Goal: Task Accomplishment & Management: Complete application form

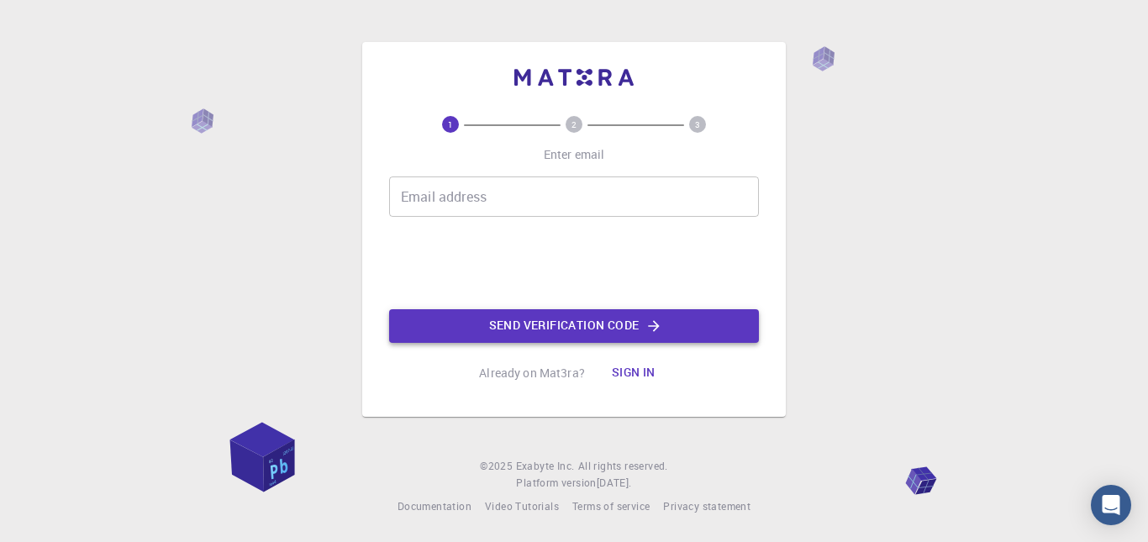
click at [669, 327] on button "Send verification code" at bounding box center [574, 326] width 370 height 34
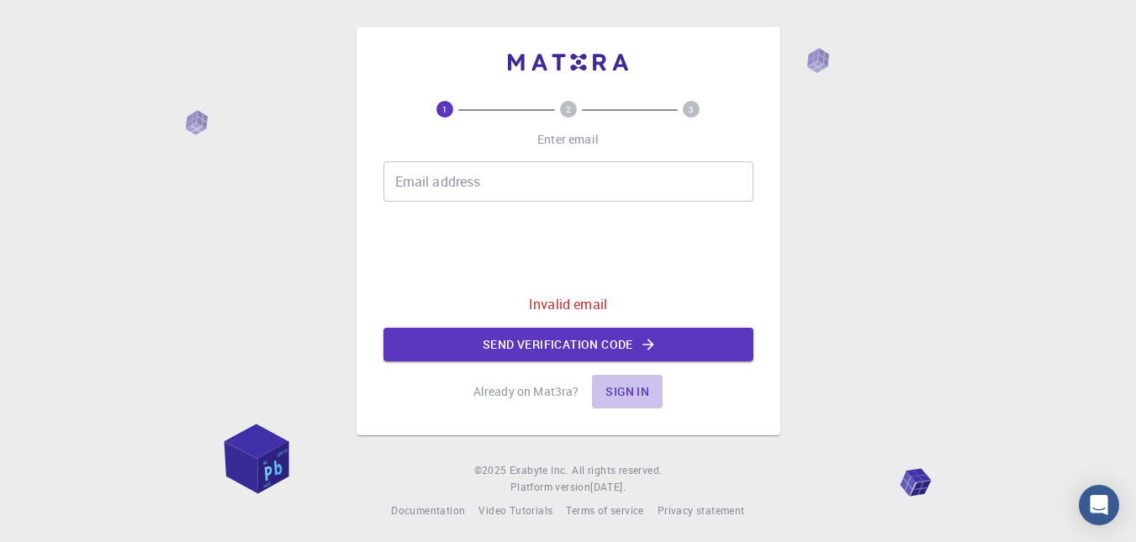
click at [613, 388] on button "Sign in" at bounding box center [627, 392] width 71 height 34
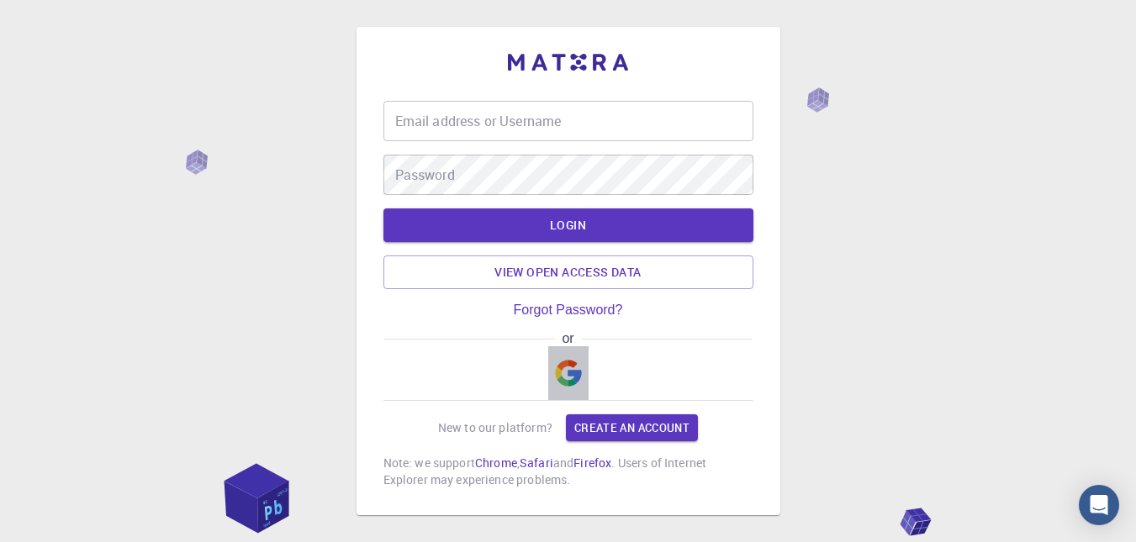
click at [567, 365] on img "button" at bounding box center [568, 373] width 27 height 27
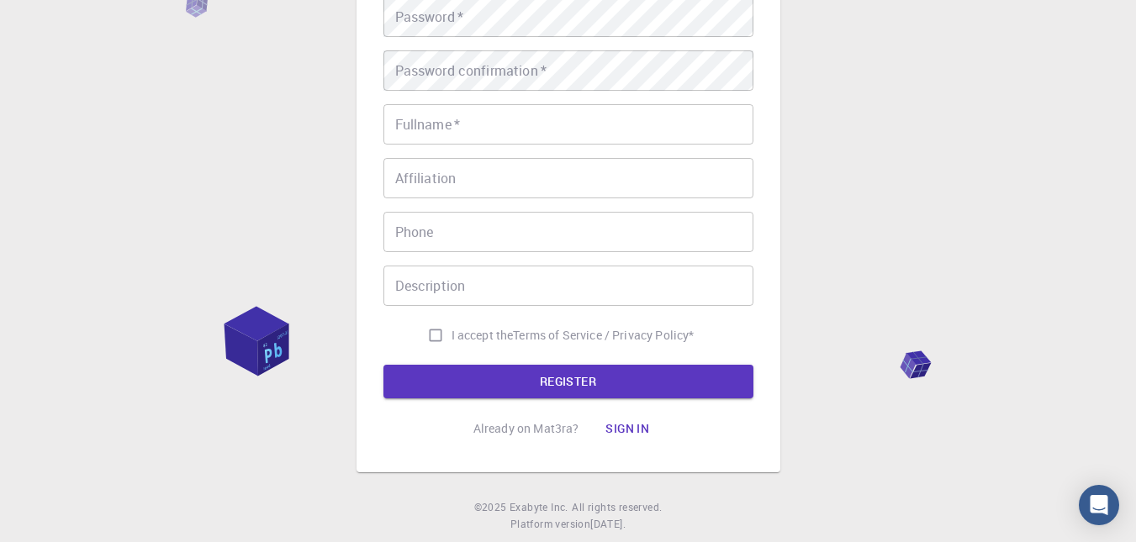
scroll to position [274, 0]
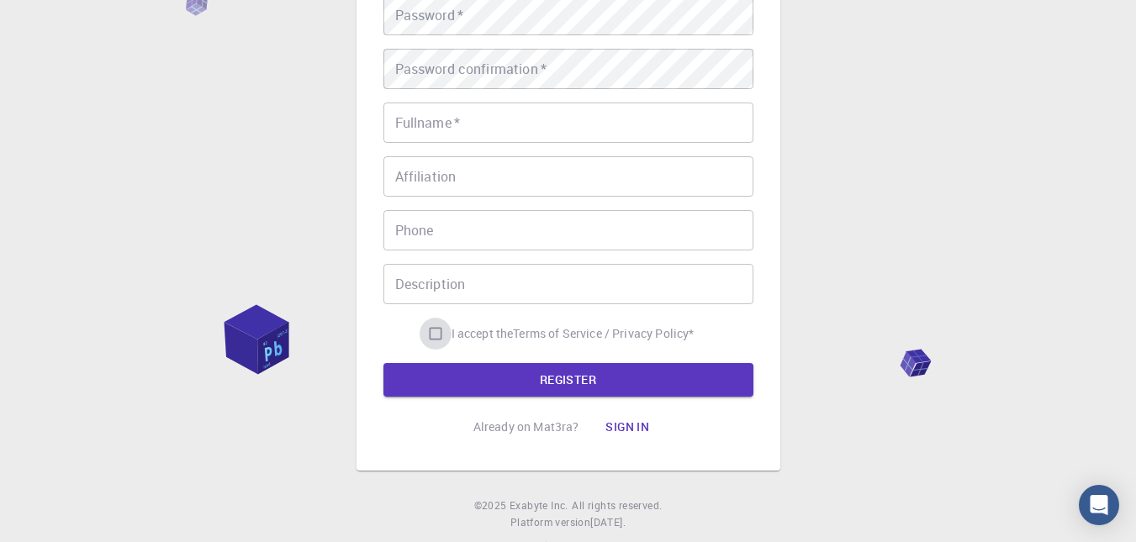
click at [439, 333] on input "I accept the Terms of Service / Privacy Policy *" at bounding box center [435, 334] width 32 height 32
checkbox input "true"
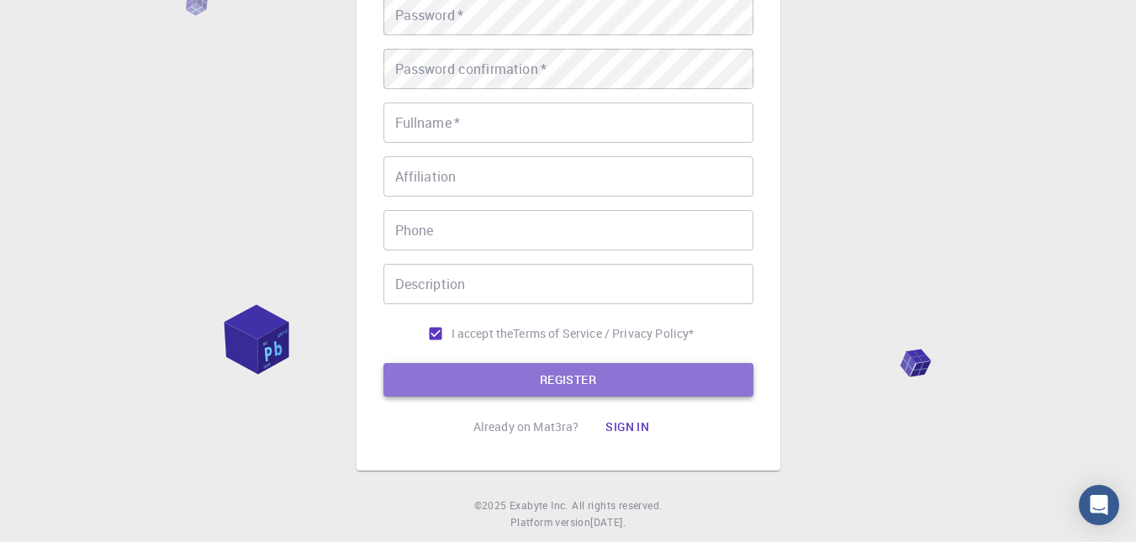
click at [561, 386] on button "REGISTER" at bounding box center [568, 380] width 370 height 34
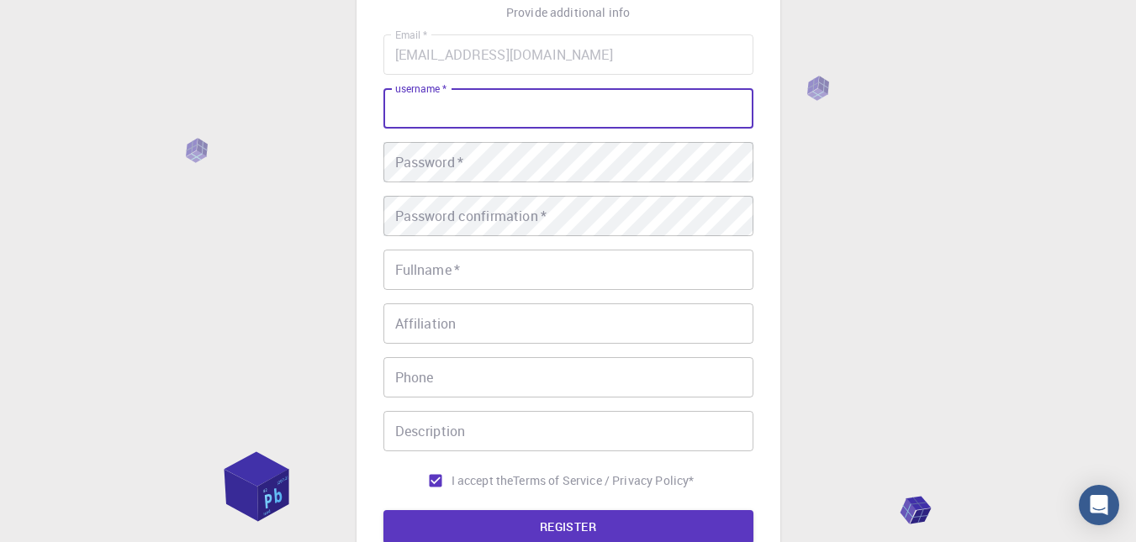
scroll to position [0, 0]
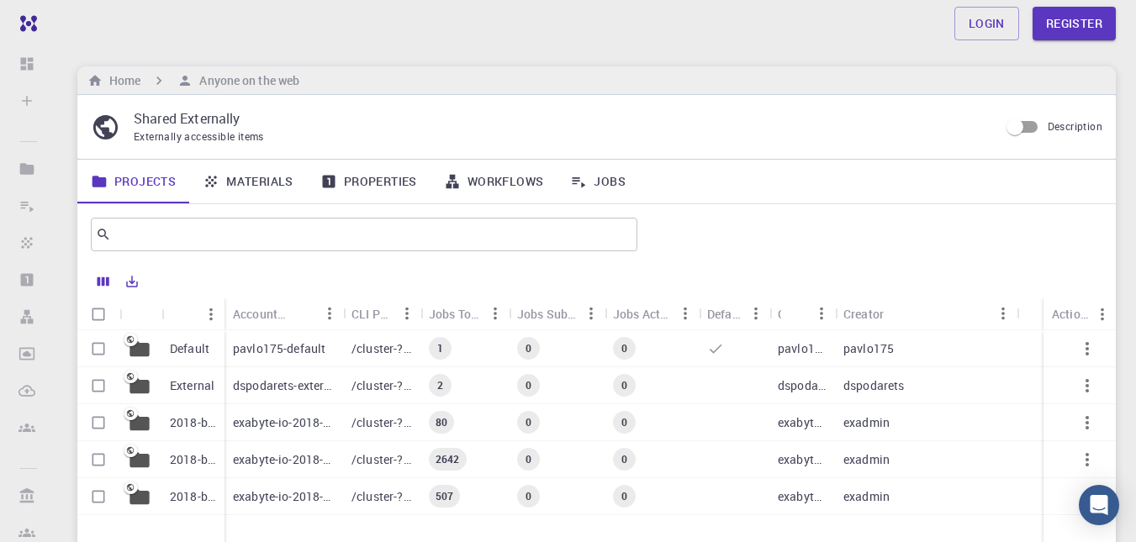
click at [247, 183] on link "Materials" at bounding box center [248, 182] width 118 height 44
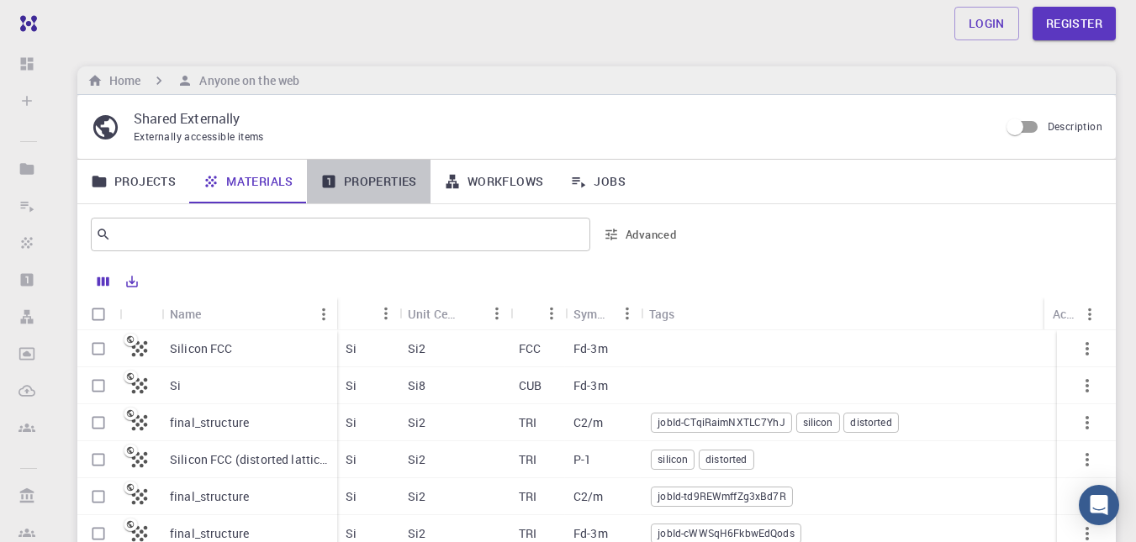
click at [390, 182] on link "Properties" at bounding box center [369, 182] width 124 height 44
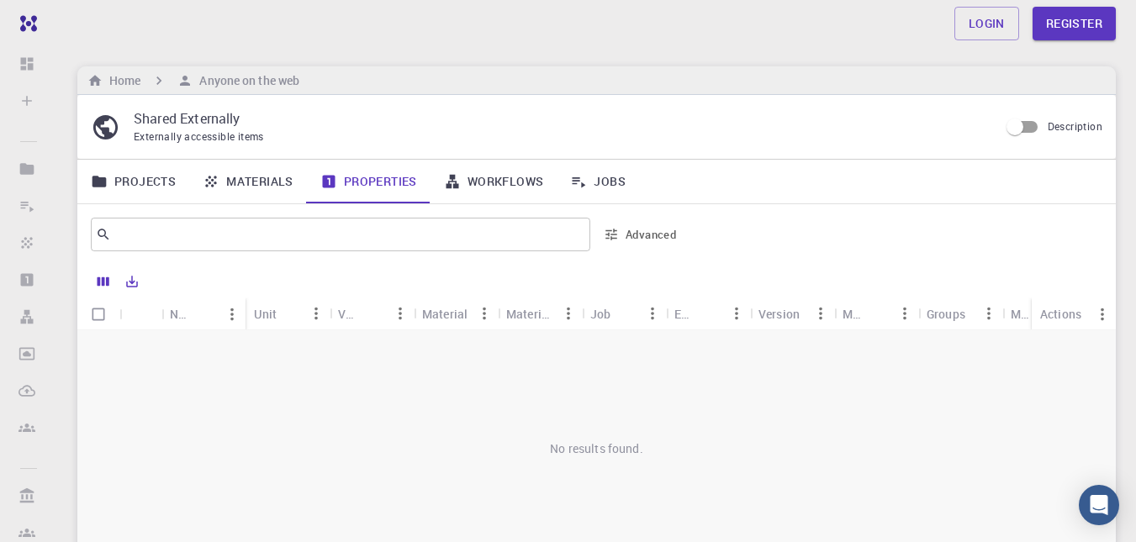
click at [149, 178] on link "Projects" at bounding box center [133, 182] width 112 height 44
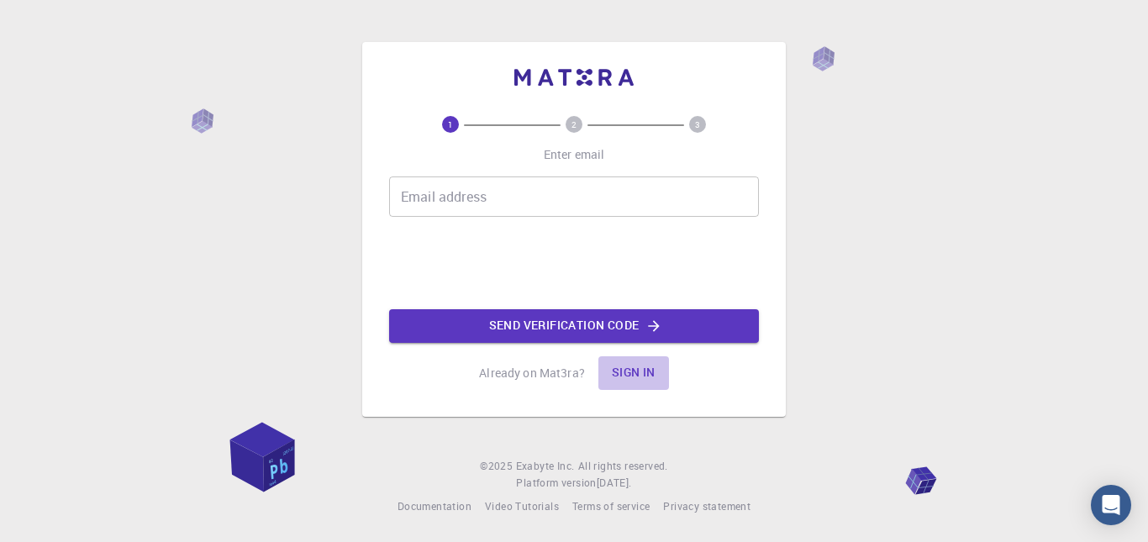
click at [626, 366] on button "Sign in" at bounding box center [634, 373] width 71 height 34
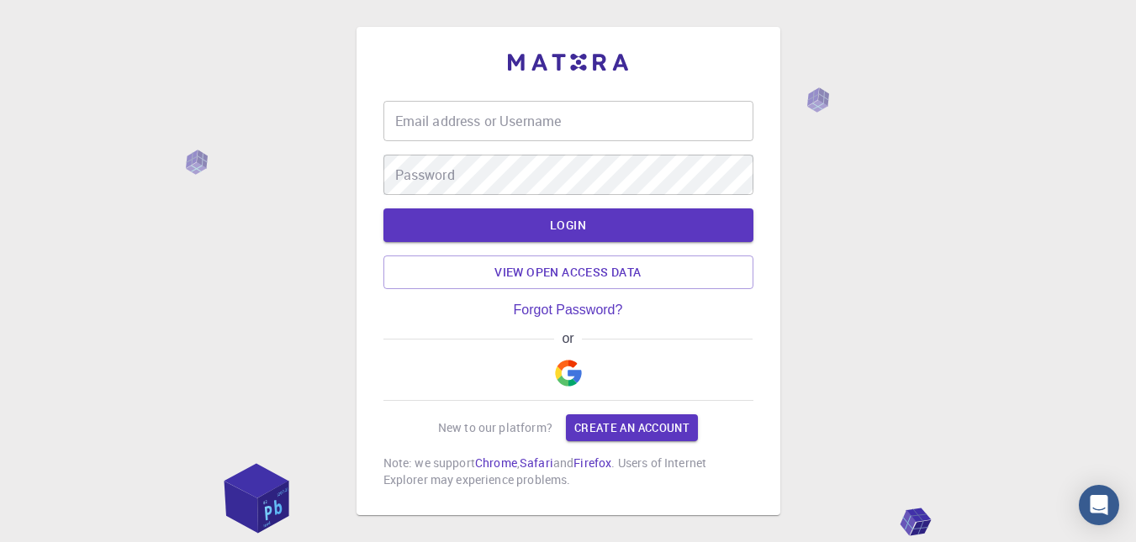
click at [555, 388] on button "button" at bounding box center [568, 373] width 40 height 54
click at [590, 373] on div "or" at bounding box center [568, 366] width 370 height 70
click at [572, 372] on img "button" at bounding box center [568, 373] width 27 height 27
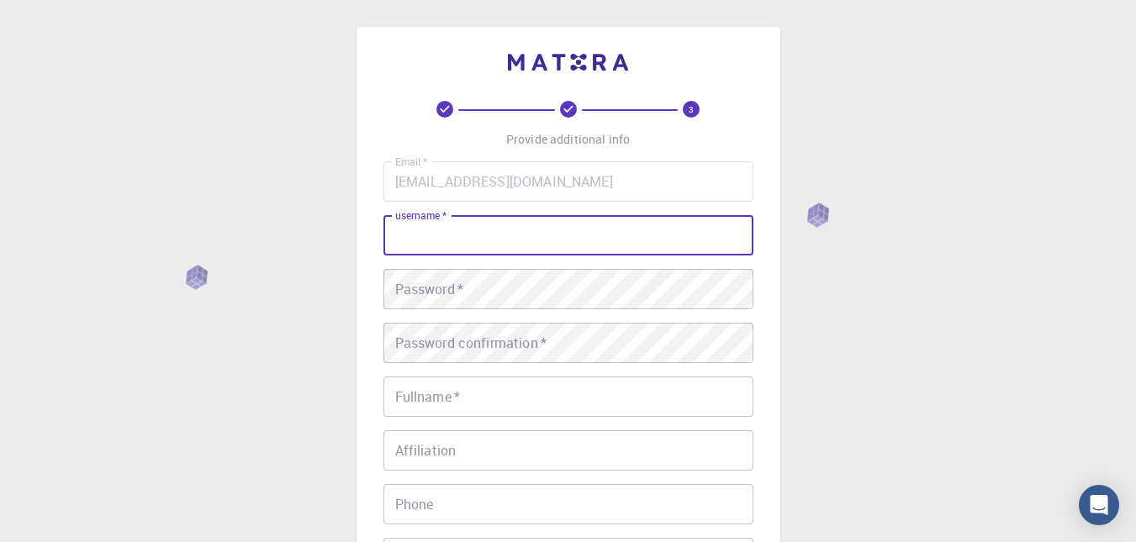
click at [468, 240] on input "username   *" at bounding box center [568, 235] width 370 height 40
type input "m"
type input "Mayura"
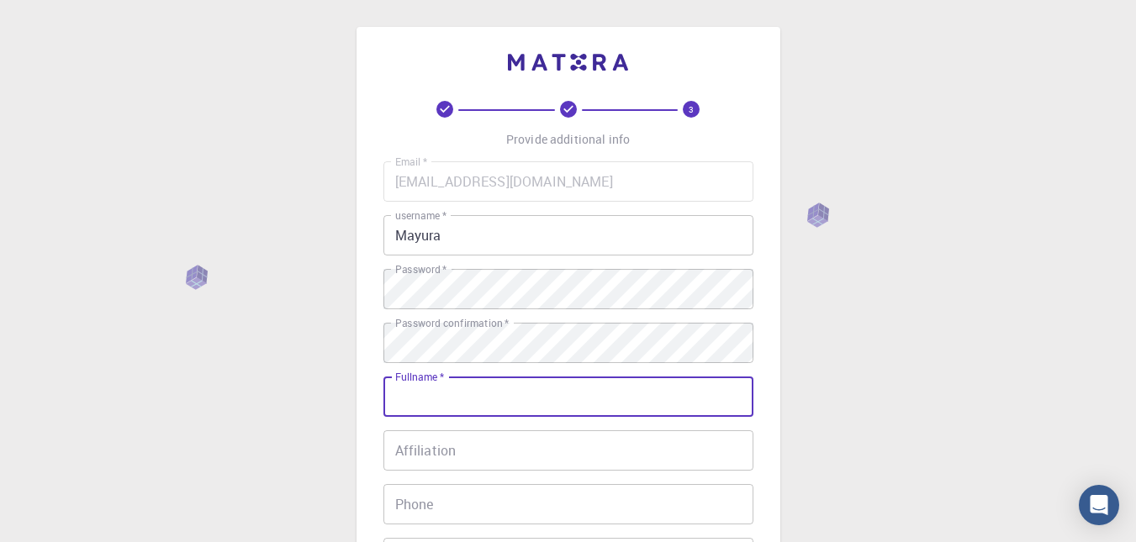
click at [410, 399] on input "Fullname   *" at bounding box center [568, 397] width 370 height 40
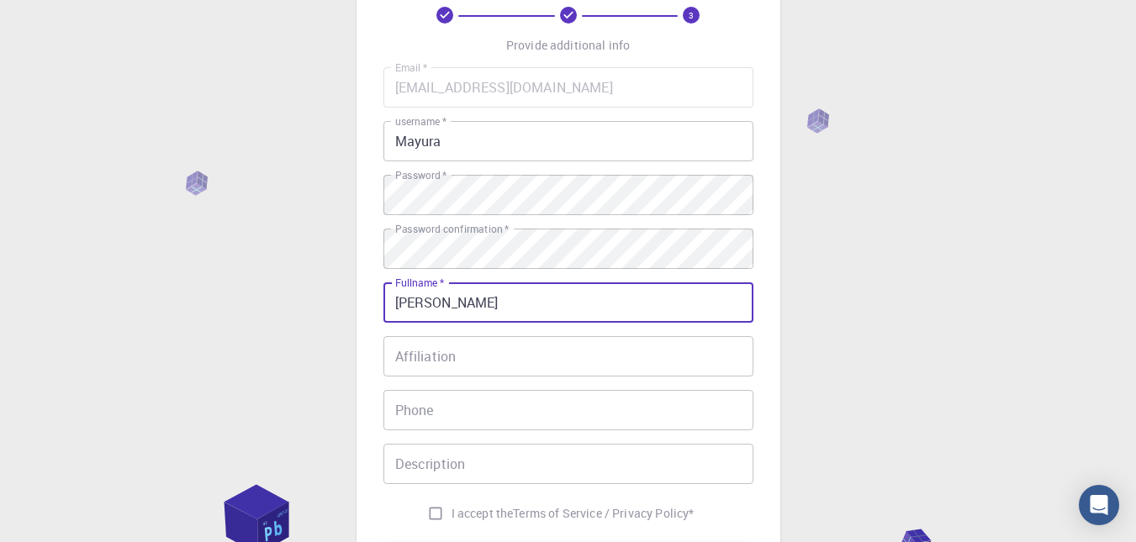
scroll to position [177, 0]
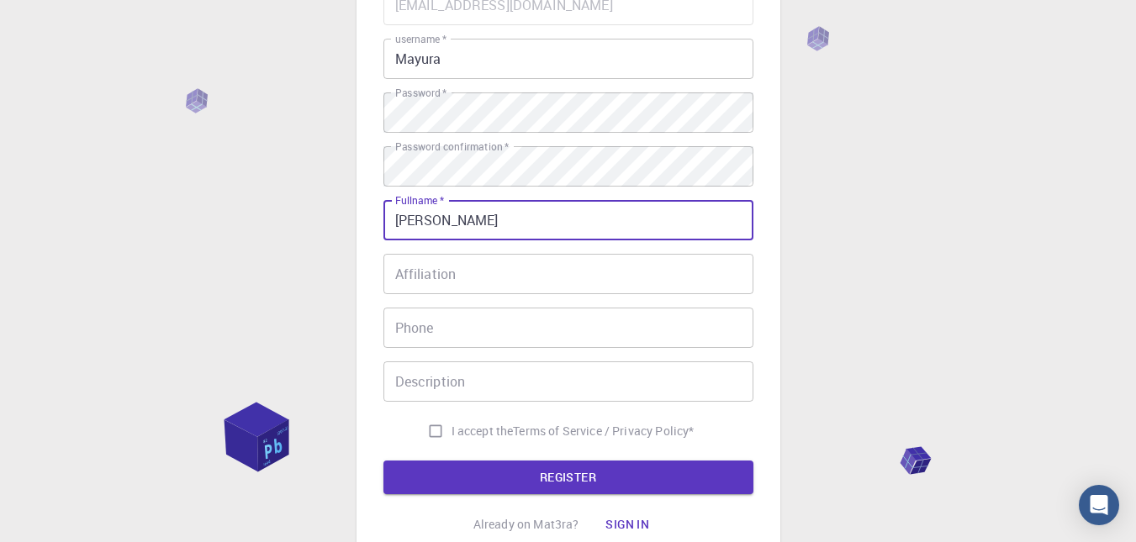
type input "[PERSON_NAME]"
click at [458, 277] on input "Affiliation" at bounding box center [568, 274] width 370 height 40
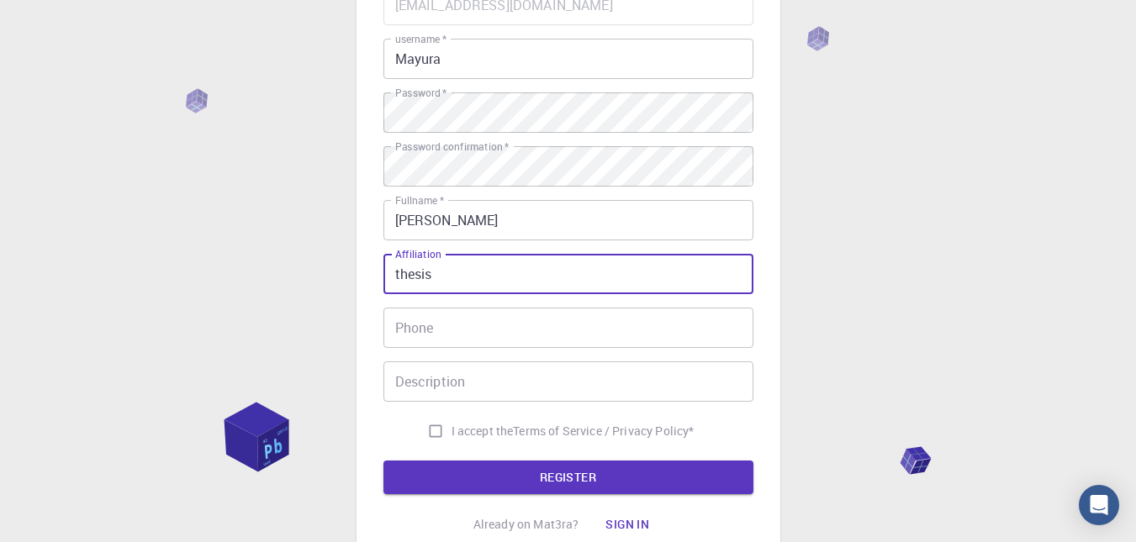
type input "thesis"
click at [435, 323] on input "Phone" at bounding box center [568, 328] width 370 height 40
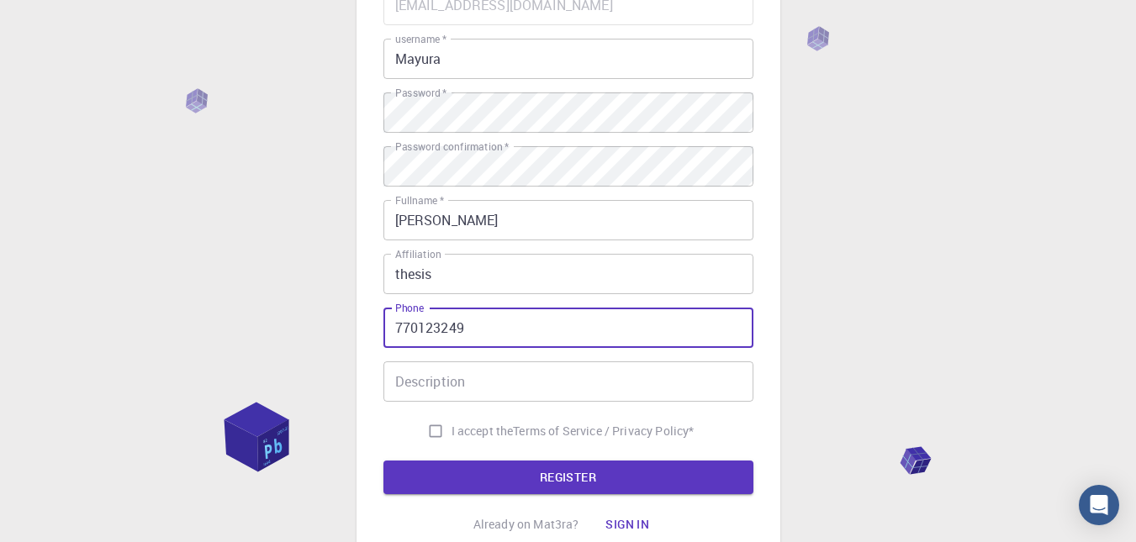
click at [400, 330] on input "770123249" at bounding box center [568, 328] width 370 height 40
click at [396, 330] on input "770123249" at bounding box center [568, 328] width 370 height 40
type input "0770123249"
click at [412, 384] on input "Description" at bounding box center [568, 381] width 370 height 40
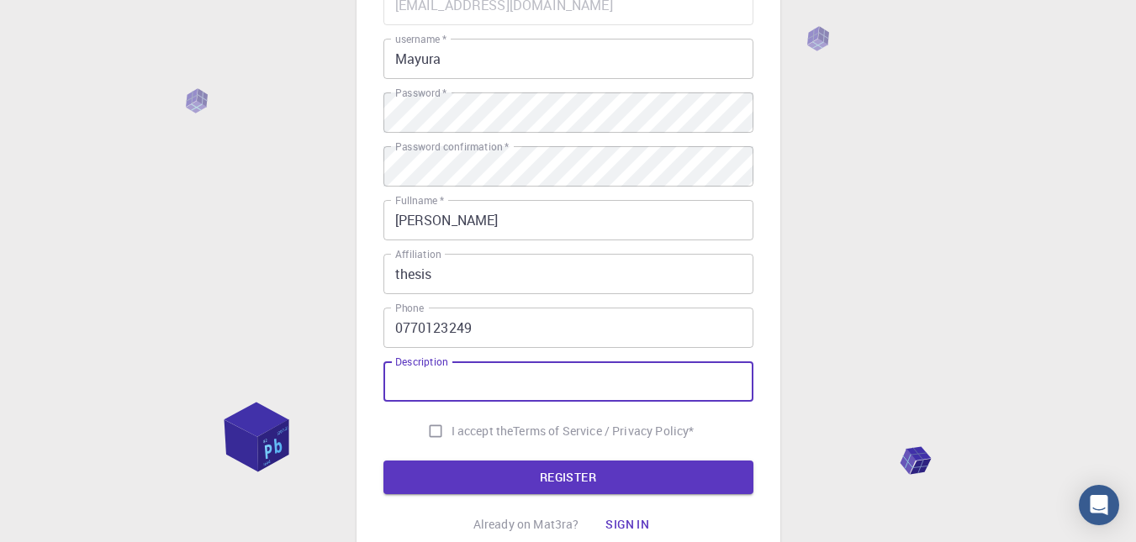
type input "m"
type input "My thesis in [GEOGRAPHIC_DATA]"
click at [436, 430] on input "I accept the Terms of Service / Privacy Policy *" at bounding box center [435, 431] width 32 height 32
checkbox input "true"
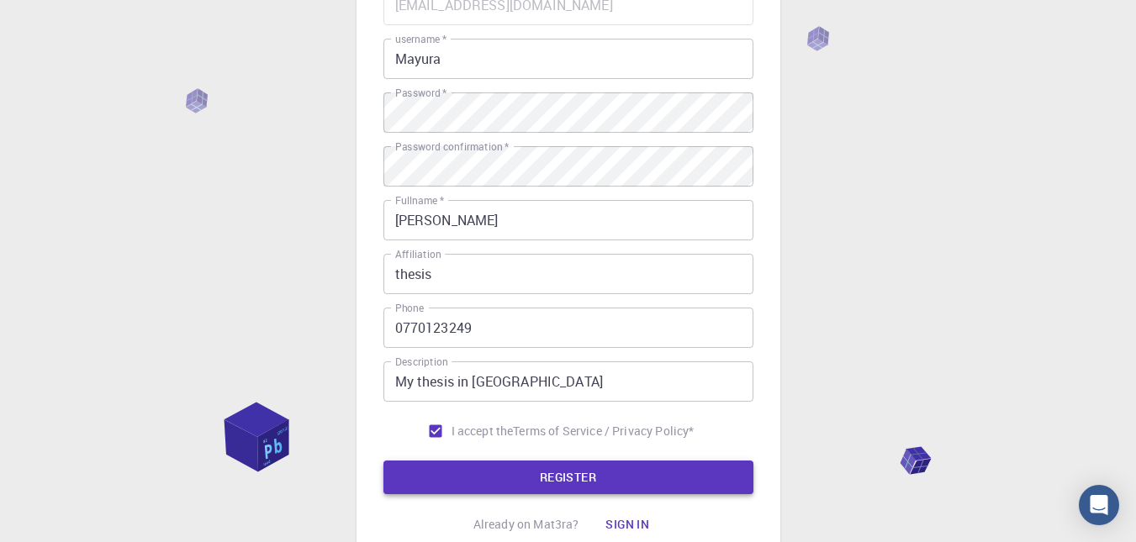
click at [551, 481] on button "REGISTER" at bounding box center [568, 478] width 370 height 34
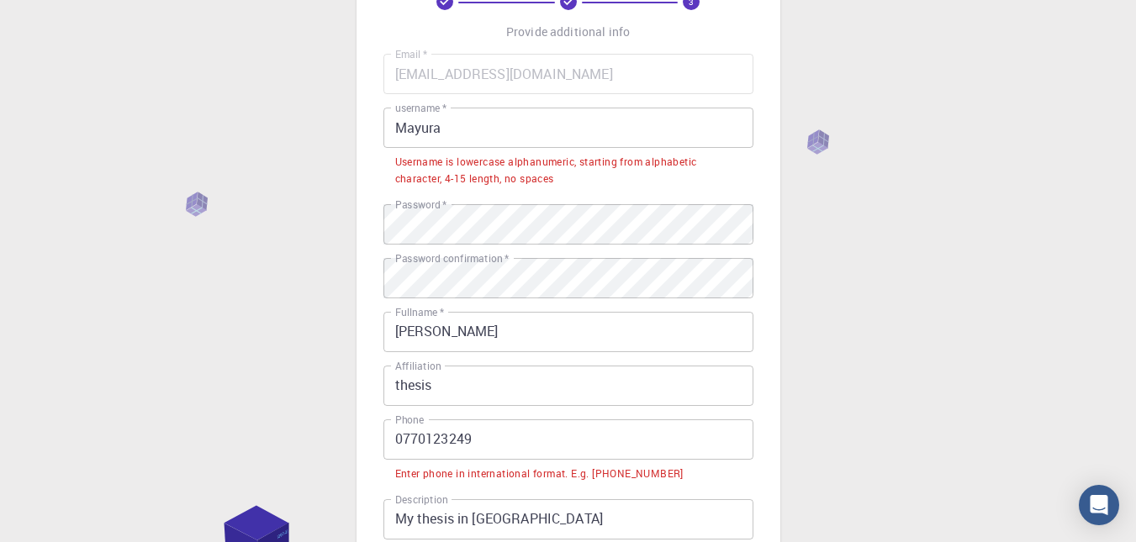
scroll to position [100, 0]
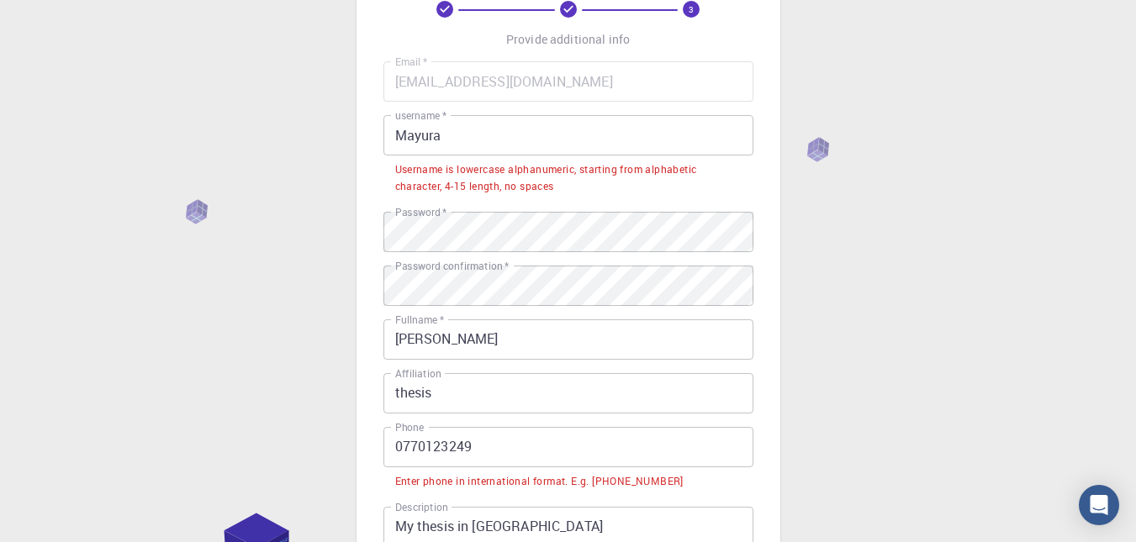
click at [454, 130] on input "Mayura" at bounding box center [568, 135] width 370 height 40
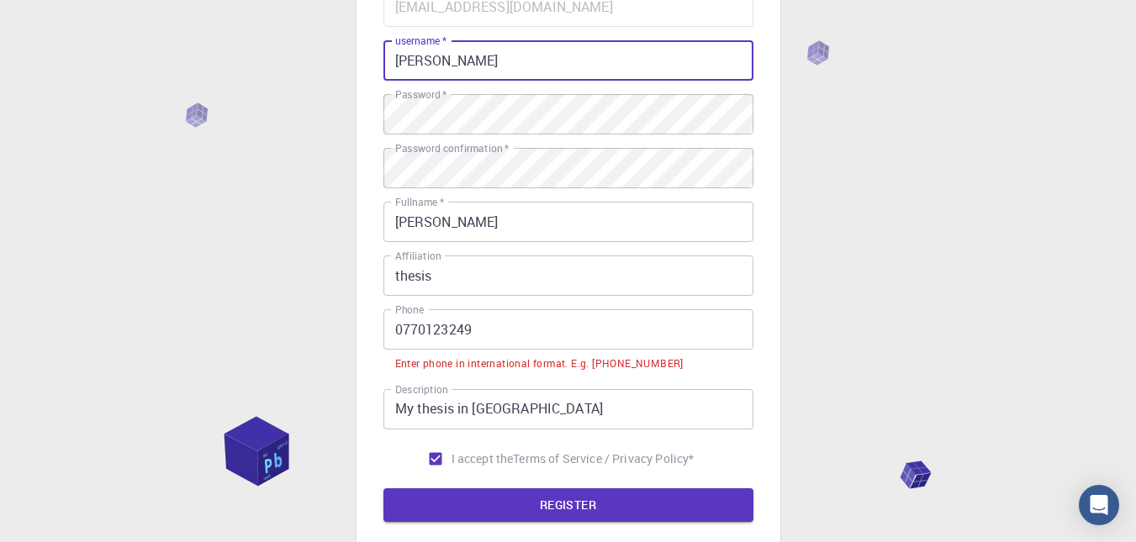
scroll to position [199, 0]
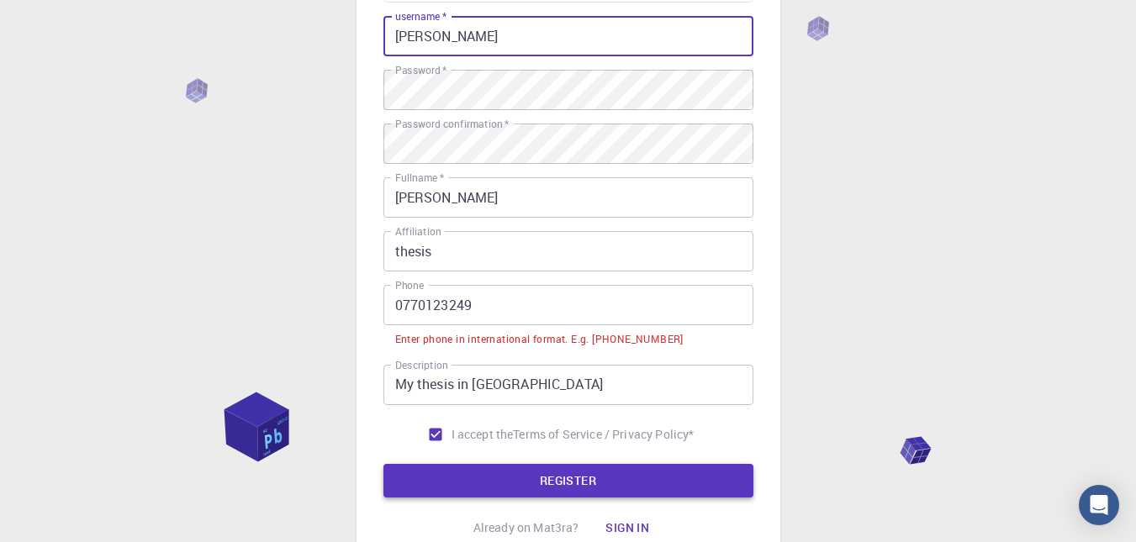
type input "[PERSON_NAME]"
click at [551, 469] on button "REGISTER" at bounding box center [568, 481] width 370 height 34
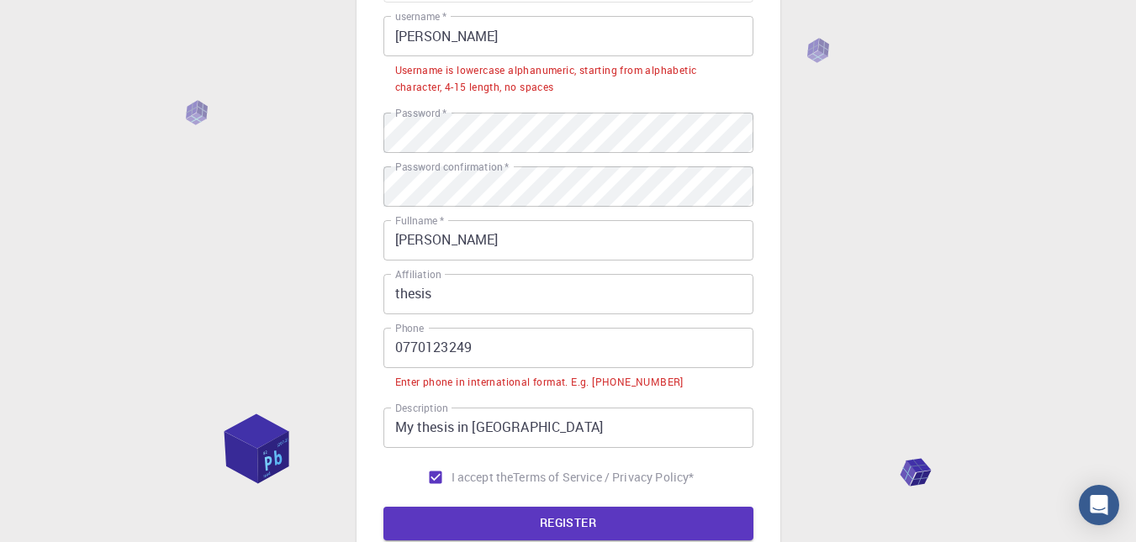
click at [403, 345] on input "0770123249" at bounding box center [568, 348] width 370 height 40
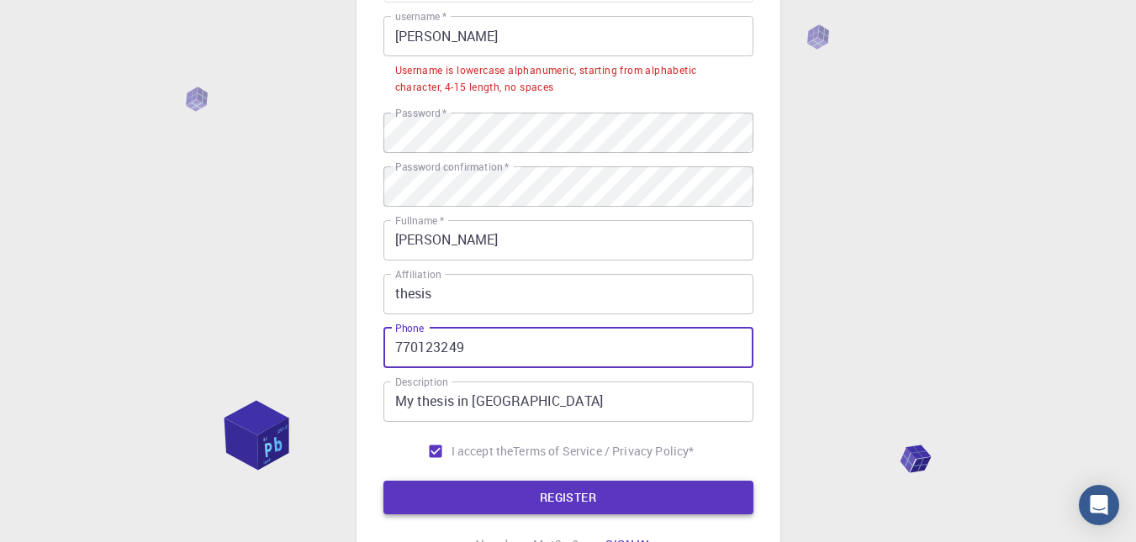
type input "770123249"
click at [551, 498] on button "REGISTER" at bounding box center [568, 498] width 370 height 34
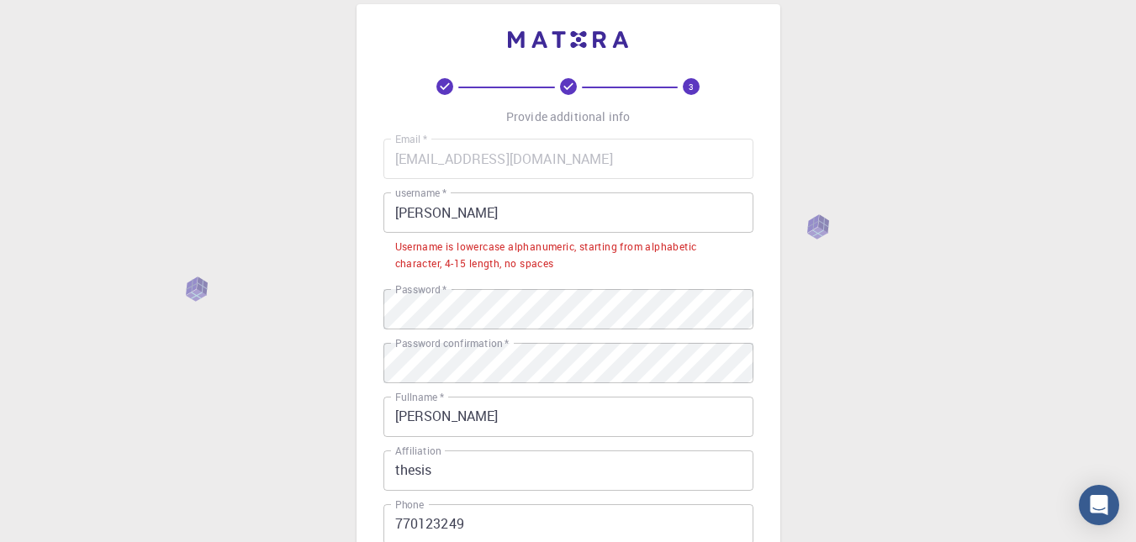
scroll to position [0, 0]
